Goal: Information Seeking & Learning: Learn about a topic

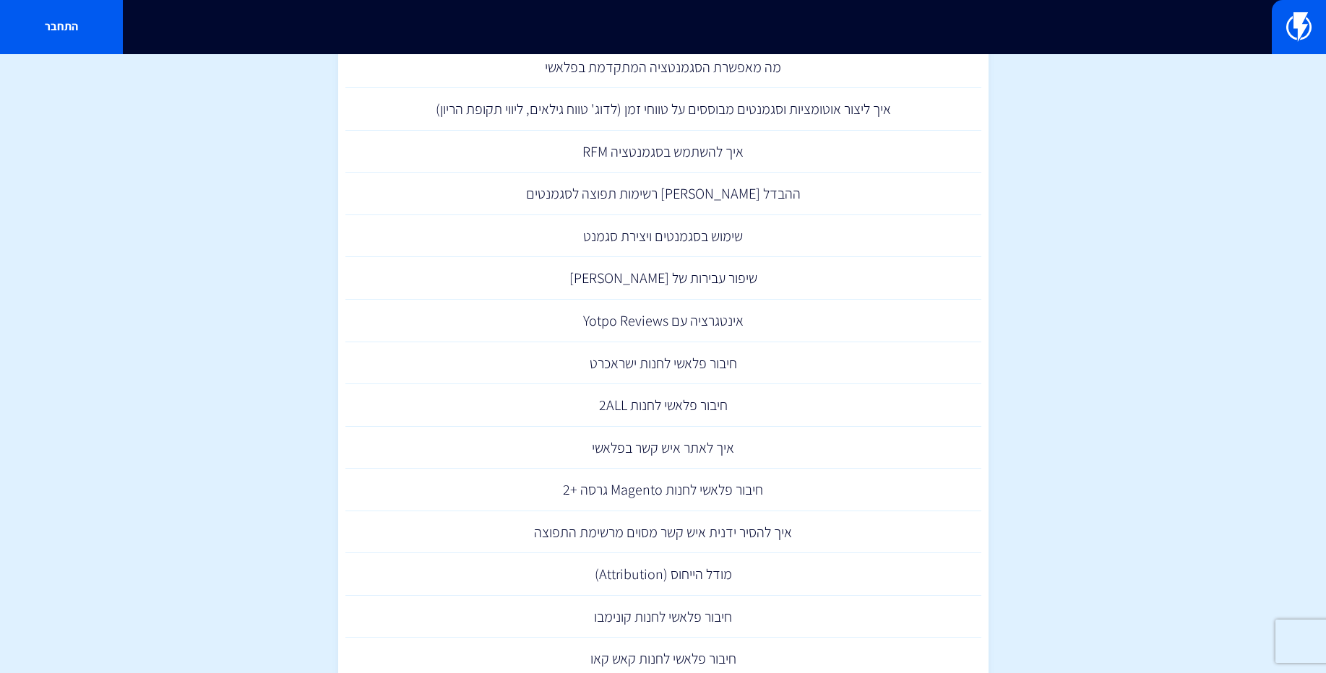
click at [1173, 248] on section "תוצאות חיפוש עבור: סגמנט מה מאפשרת הסגמנטציה המתקדמת בפלאשי איך ליצור אוטומציות…" at bounding box center [663, 493] width 1326 height 1053
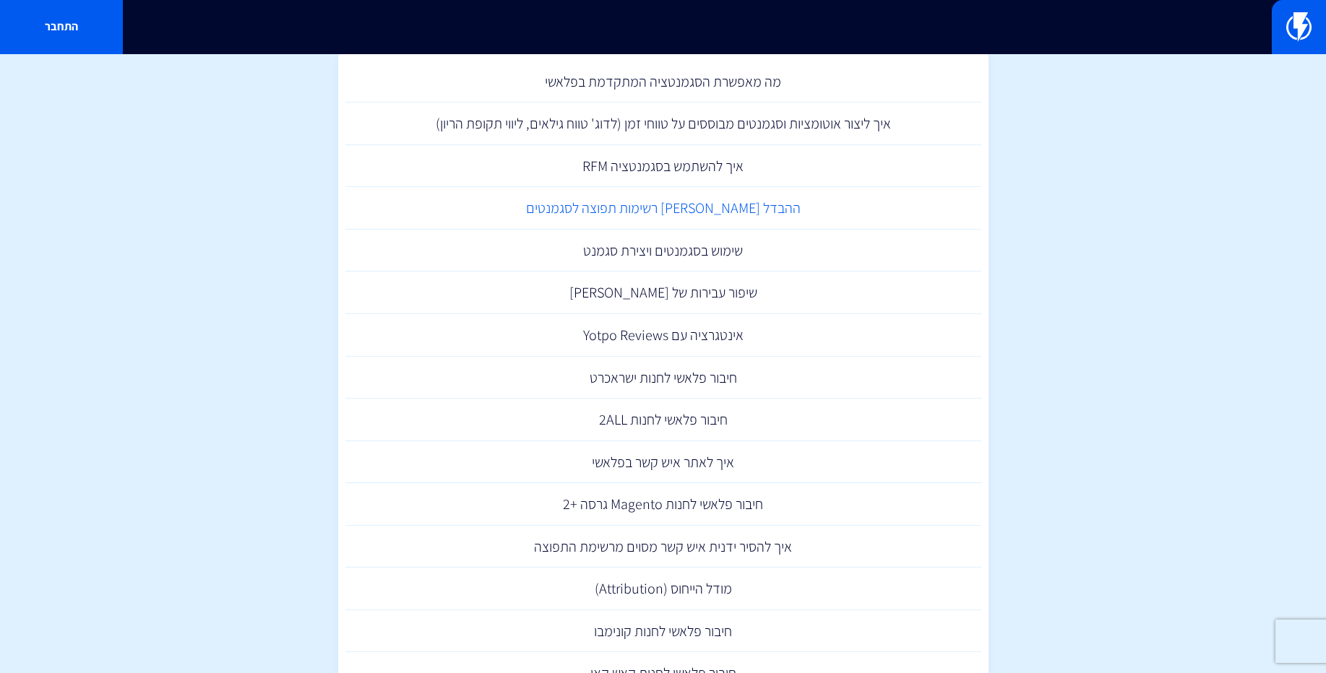
click at [691, 204] on link "ההבדל [PERSON_NAME] רשימות תפוצה לסגמנטים" at bounding box center [663, 208] width 636 height 43
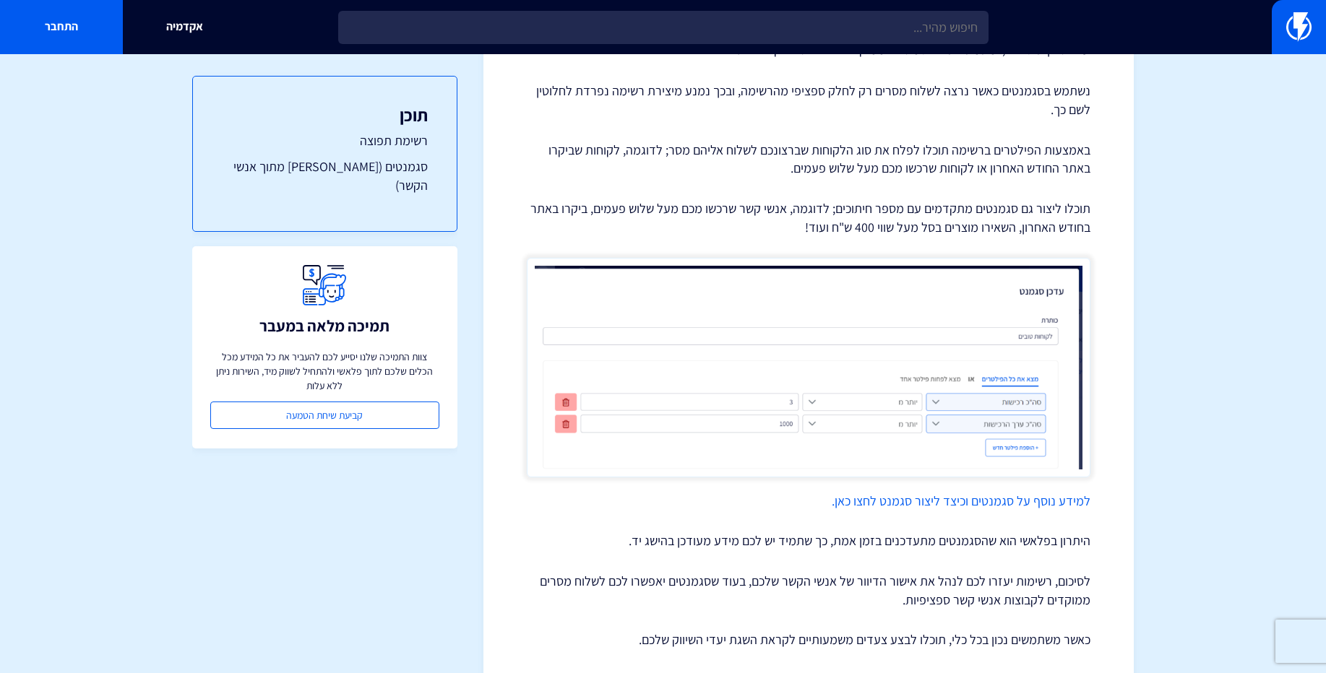
scroll to position [734, 0]
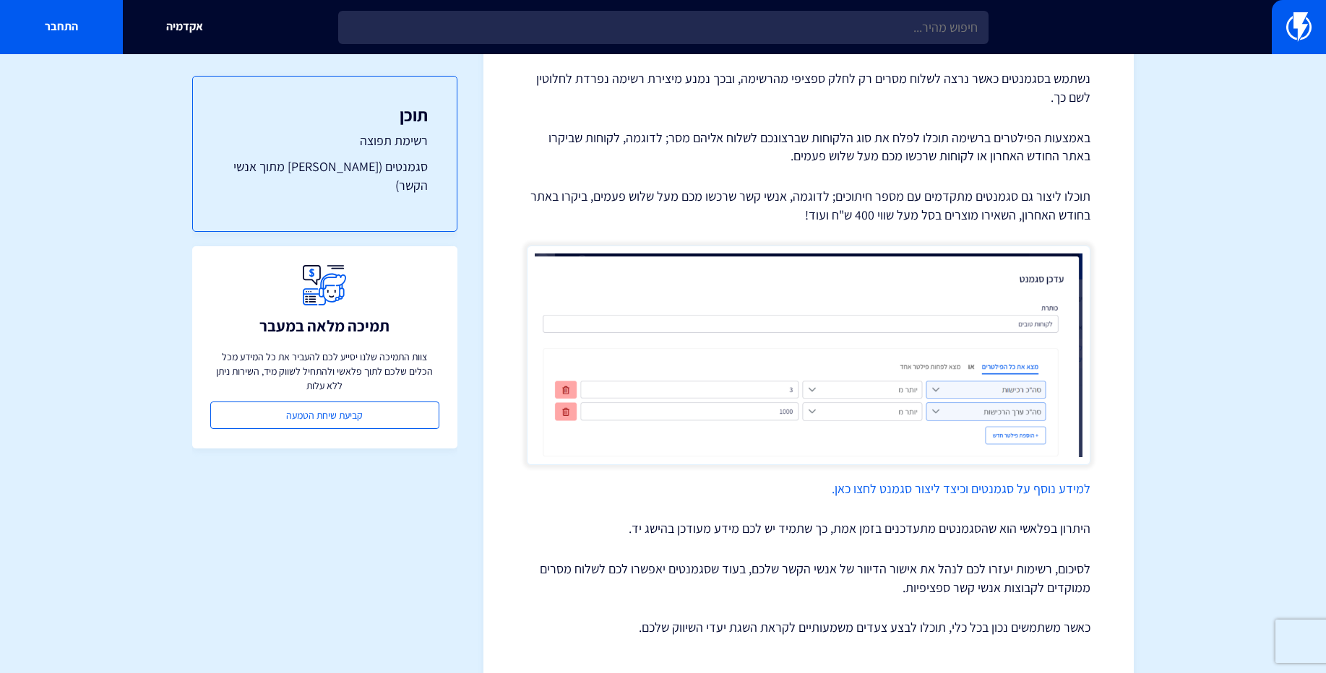
click at [1036, 480] on link "למידע נוסף על סגמנטים וכיצד ליצור סגמנט לחצו כאן." at bounding box center [960, 488] width 259 height 17
